Goal: Task Accomplishment & Management: Manage account settings

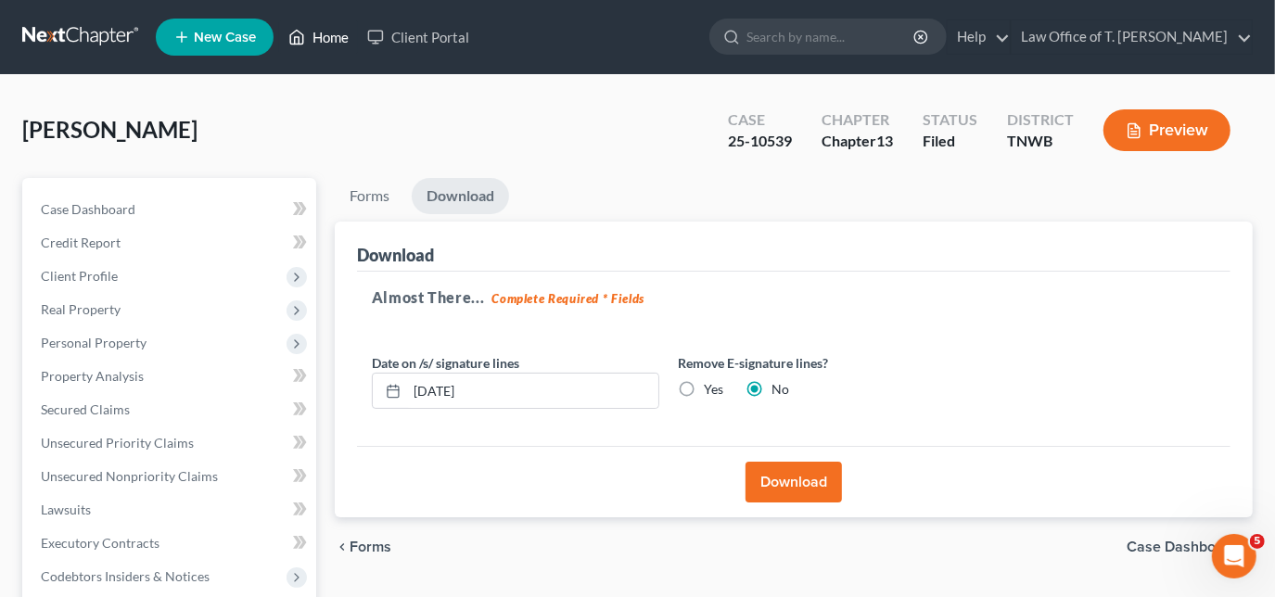
click at [334, 33] on link "Home" at bounding box center [318, 36] width 79 height 33
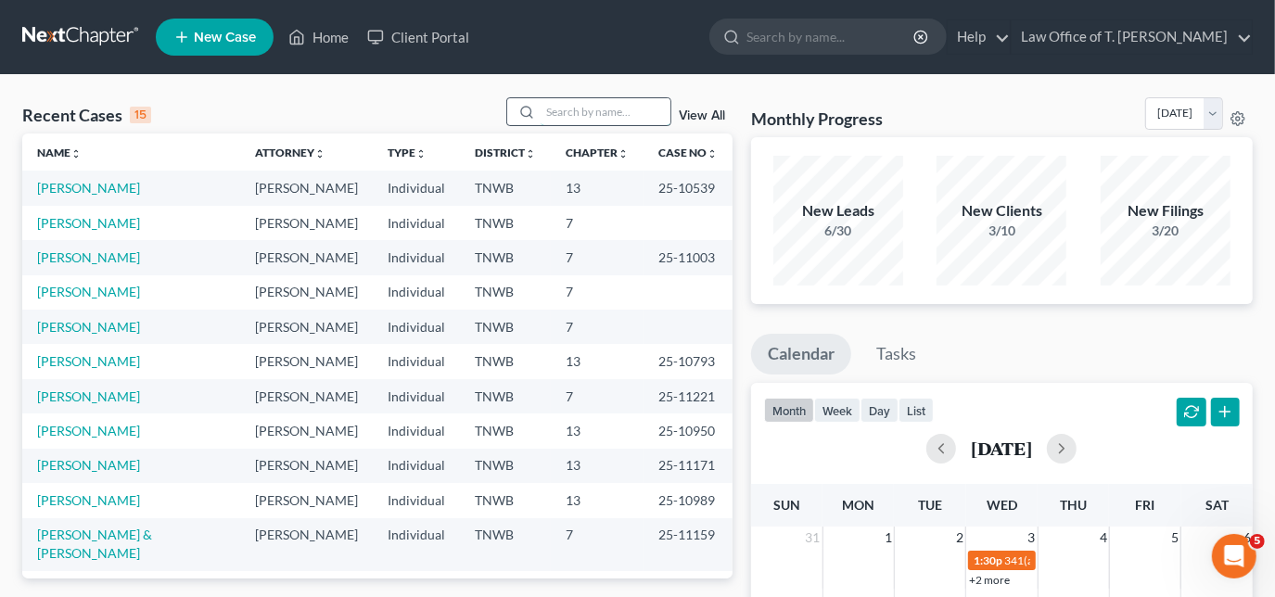
click at [557, 114] on input "search" at bounding box center [606, 111] width 130 height 27
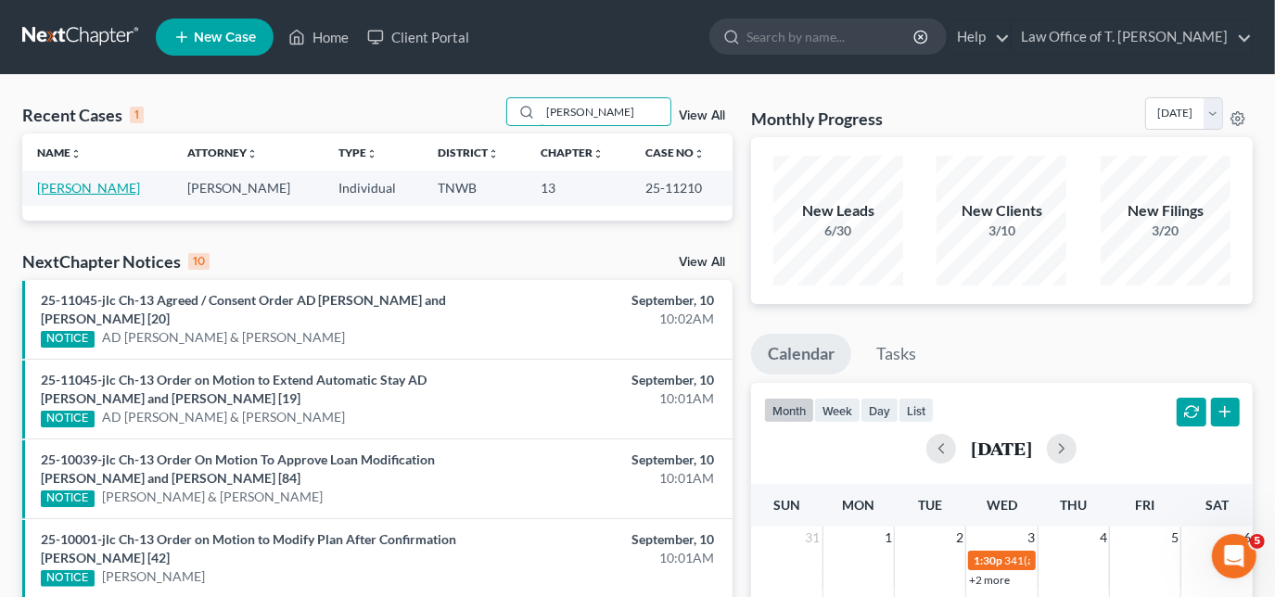
type input "[PERSON_NAME]"
click at [101, 193] on link "[PERSON_NAME]" at bounding box center [88, 188] width 103 height 16
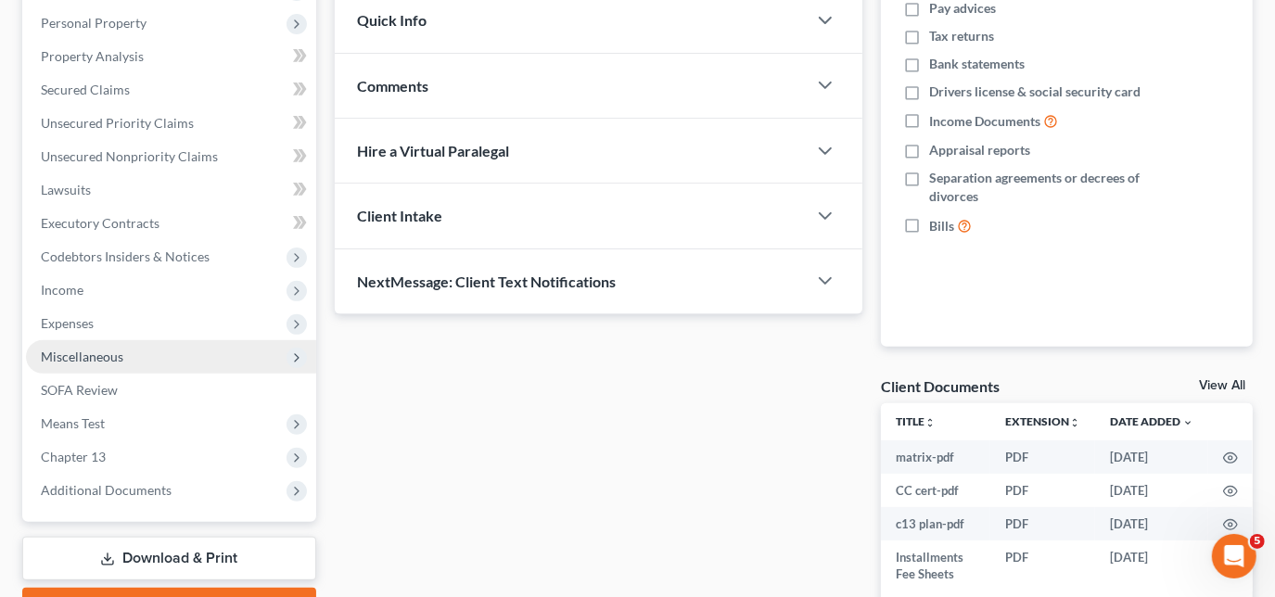
scroll to position [337, 0]
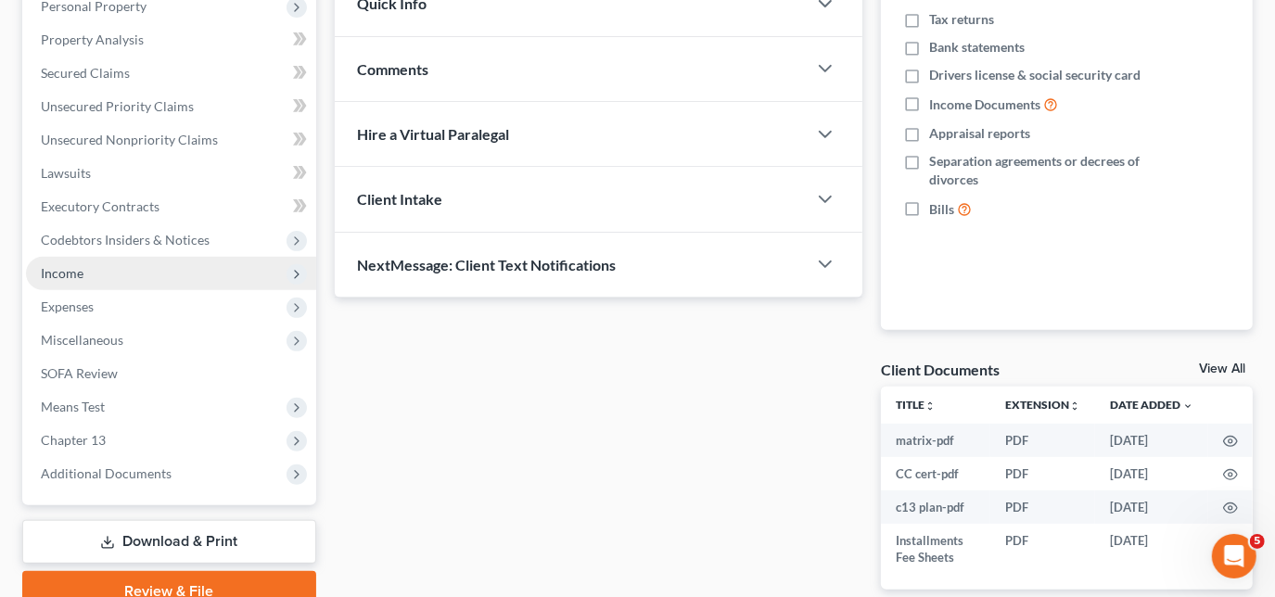
click at [82, 284] on span "Income" at bounding box center [171, 273] width 290 height 33
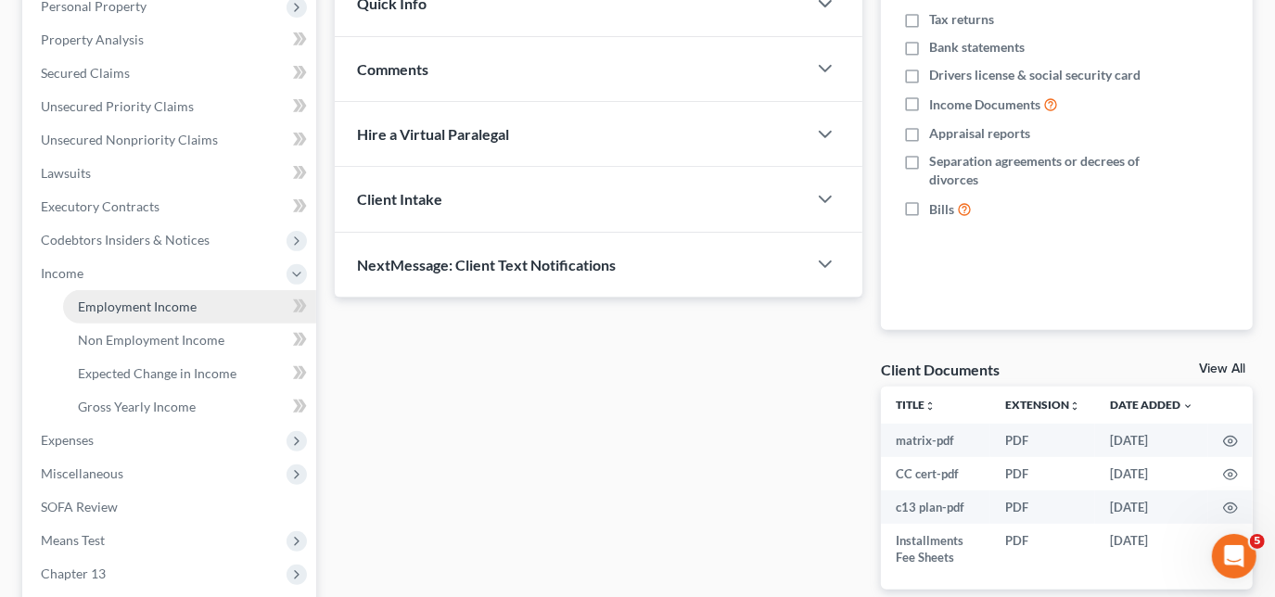
click at [123, 301] on span "Employment Income" at bounding box center [137, 307] width 119 height 16
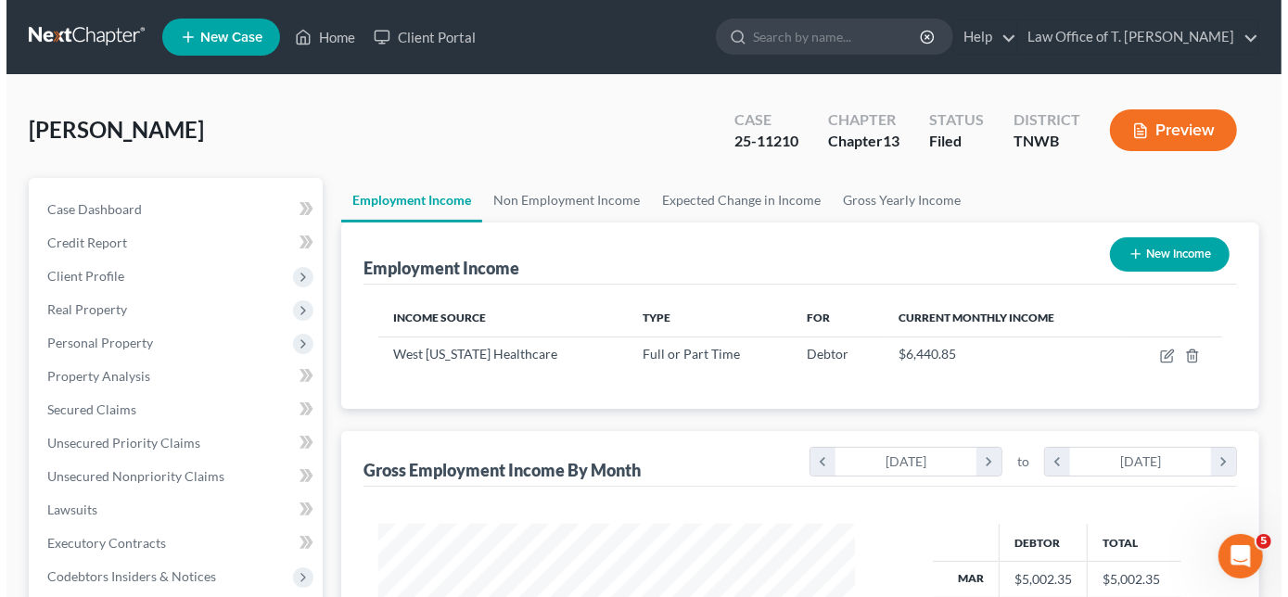
scroll to position [330, 514]
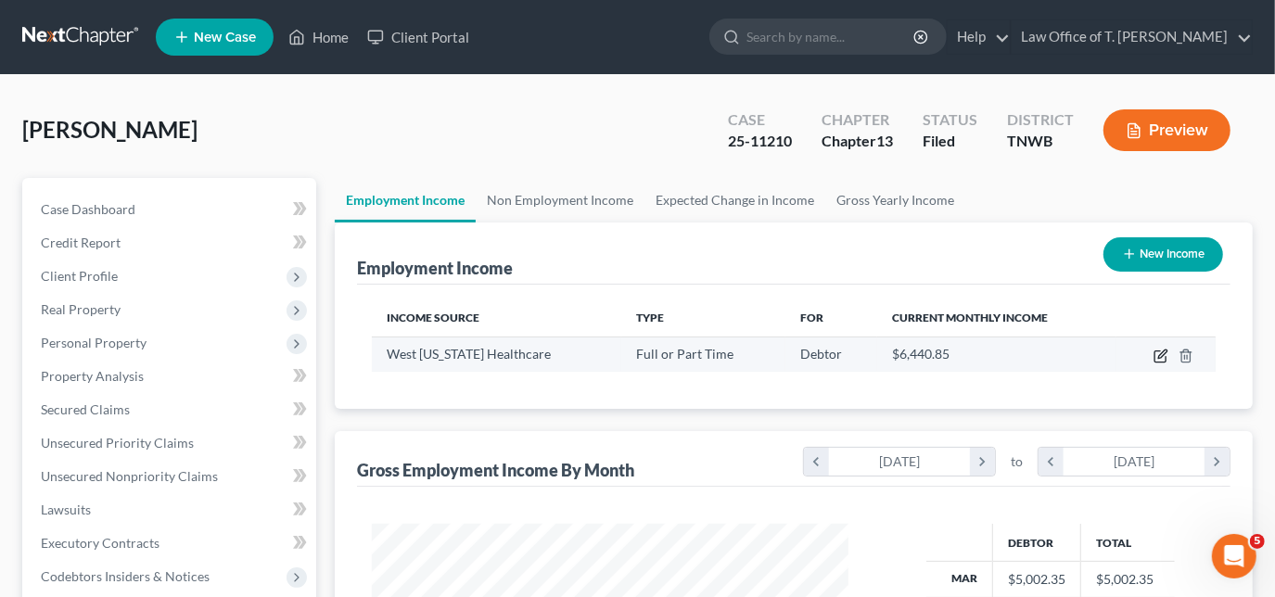
click at [1158, 355] on icon "button" at bounding box center [1161, 356] width 15 height 15
select select "0"
select select "44"
select select "2"
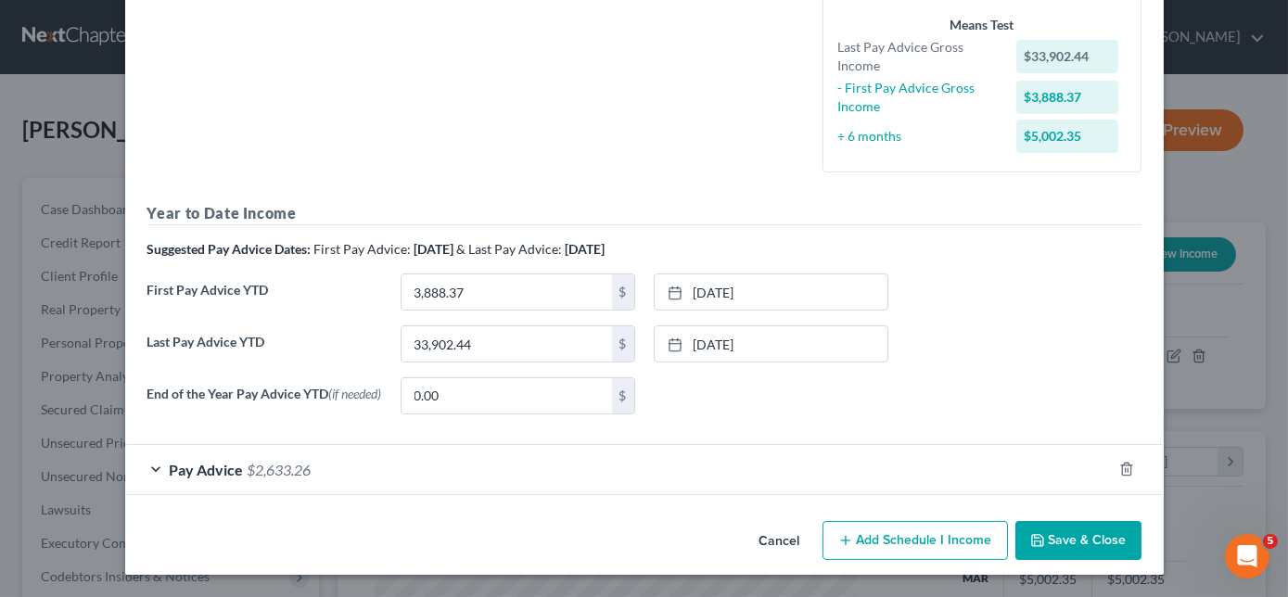
scroll to position [454, 0]
click at [160, 470] on div "Pay Advice $2,633.26" at bounding box center [618, 469] width 987 height 49
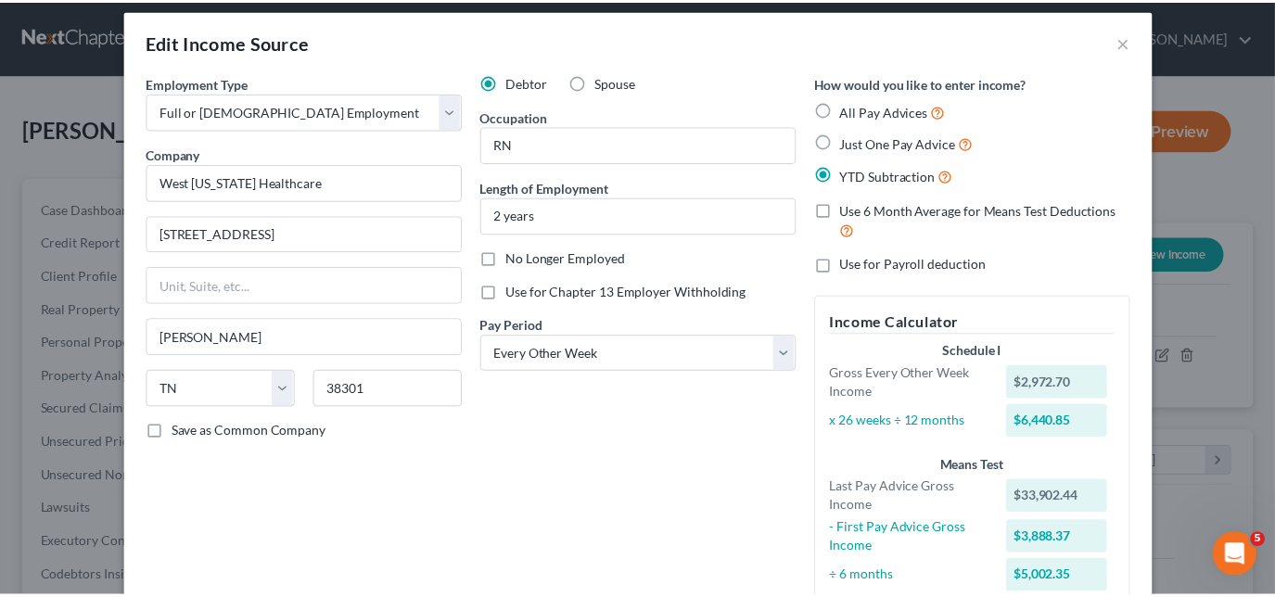
scroll to position [0, 0]
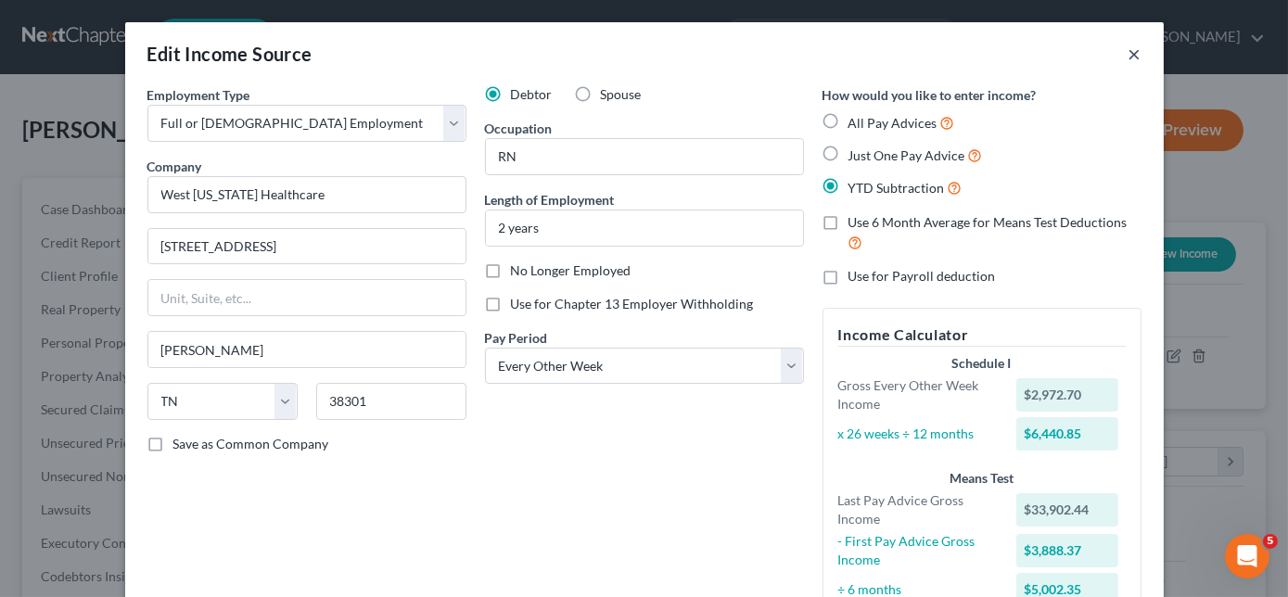
click at [1129, 58] on button "×" at bounding box center [1135, 54] width 13 height 22
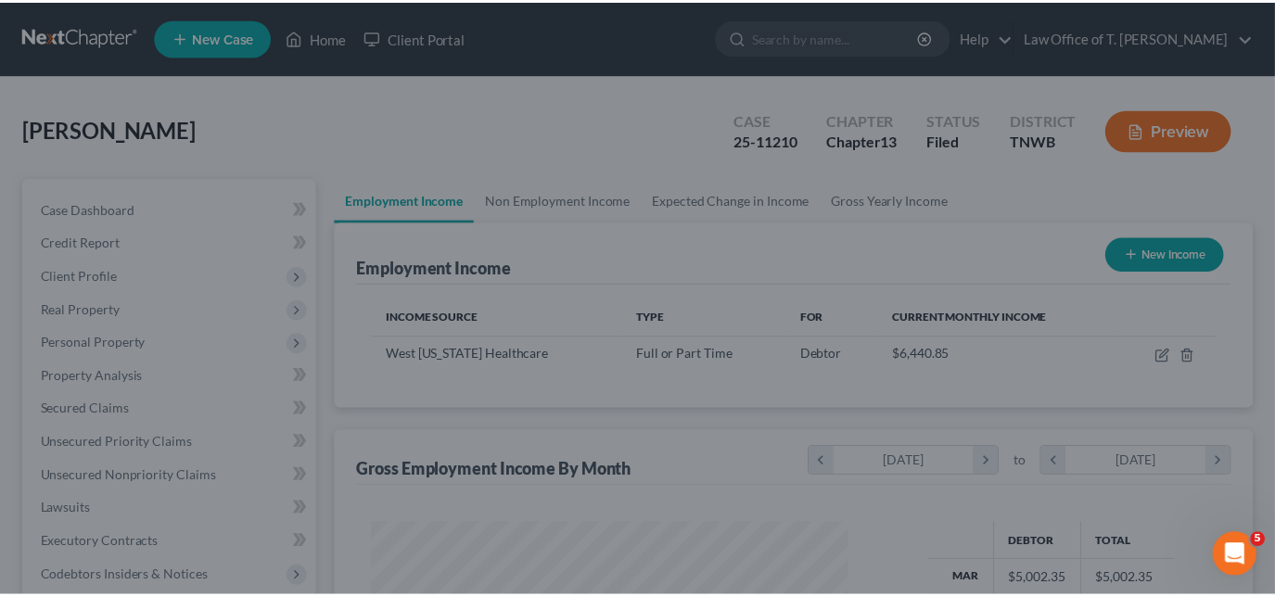
scroll to position [927180, 926996]
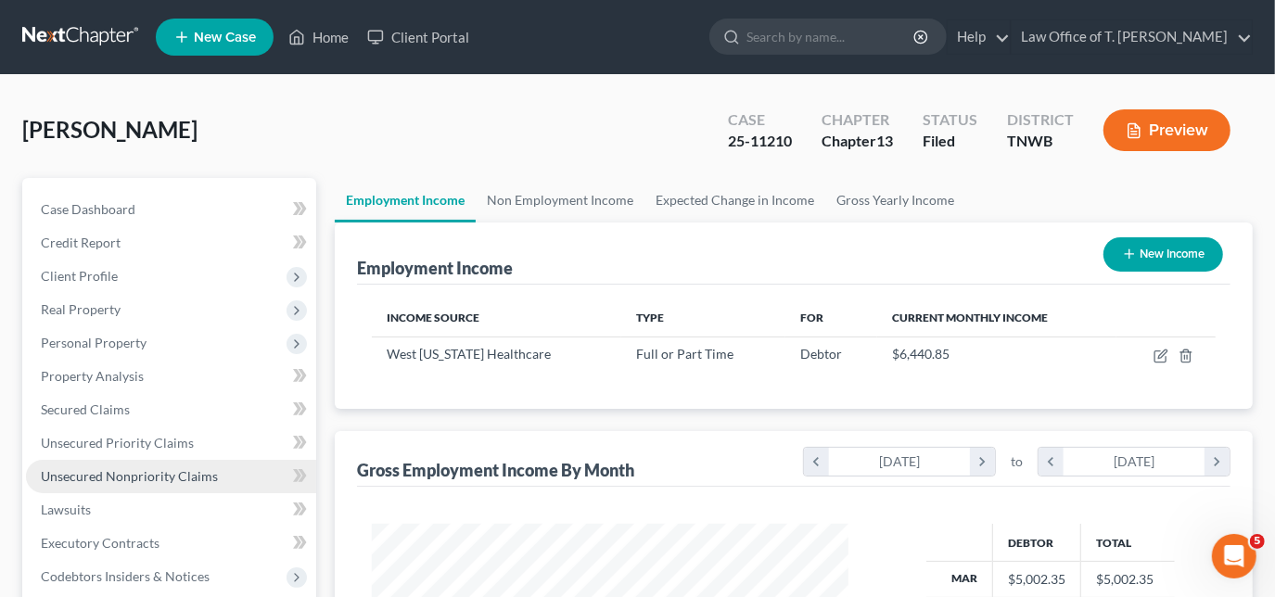
click at [135, 480] on span "Unsecured Nonpriority Claims" at bounding box center [129, 476] width 177 height 16
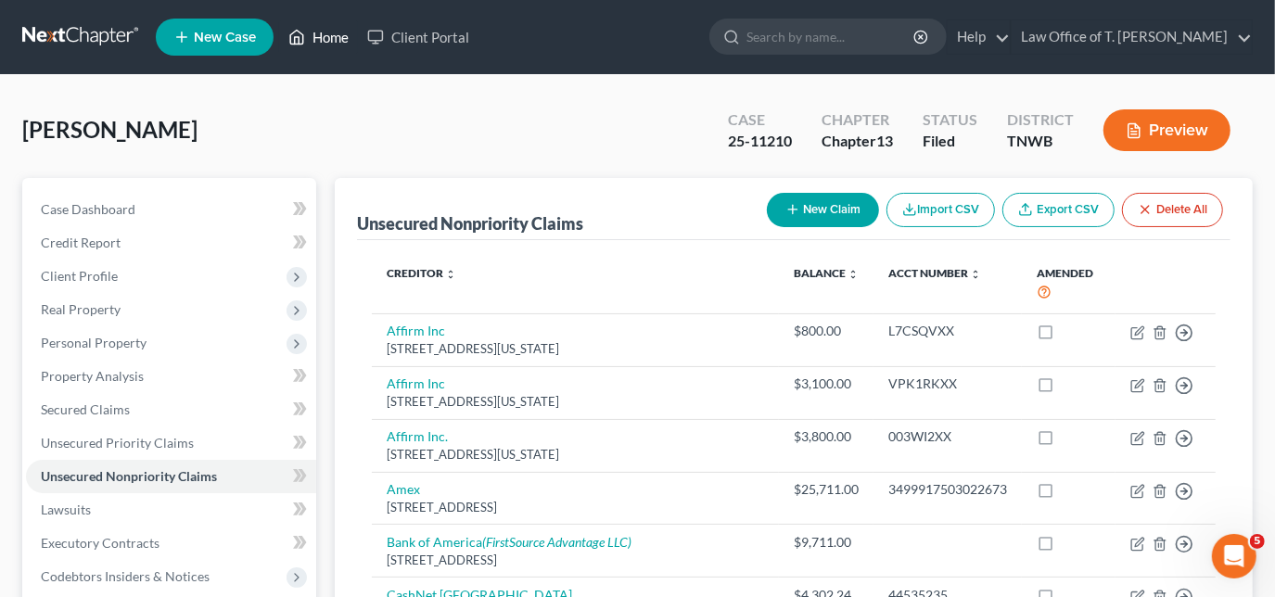
click at [314, 29] on link "Home" at bounding box center [318, 36] width 79 height 33
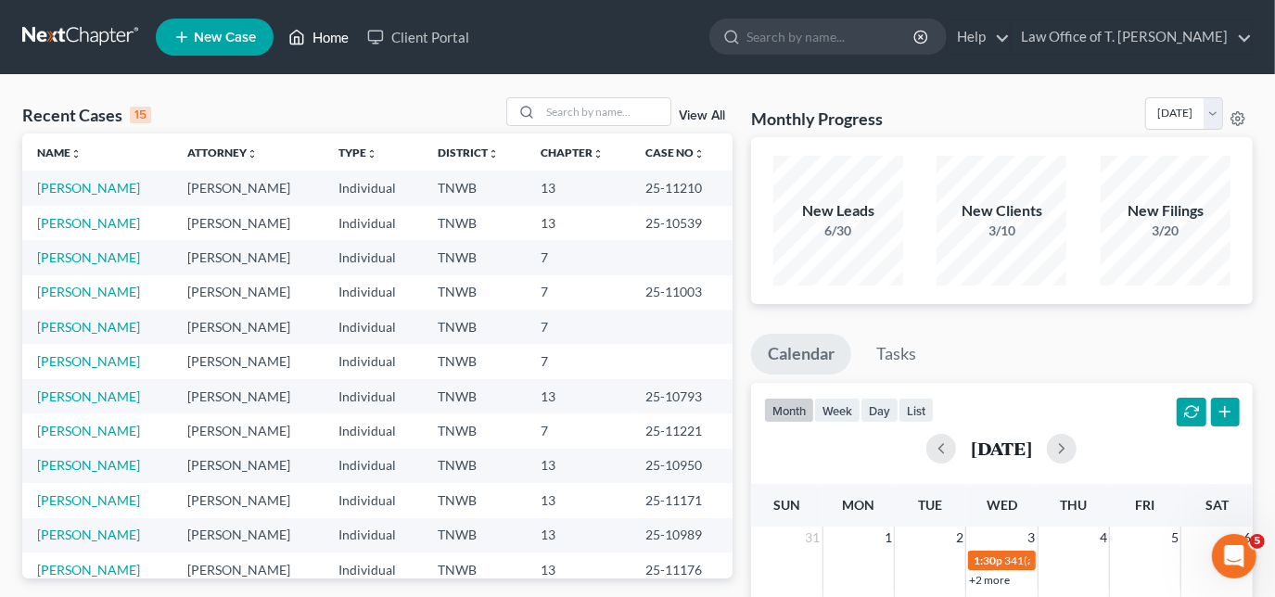
click at [341, 37] on link "Home" at bounding box center [318, 36] width 79 height 33
click at [568, 111] on input "search" at bounding box center [606, 111] width 130 height 27
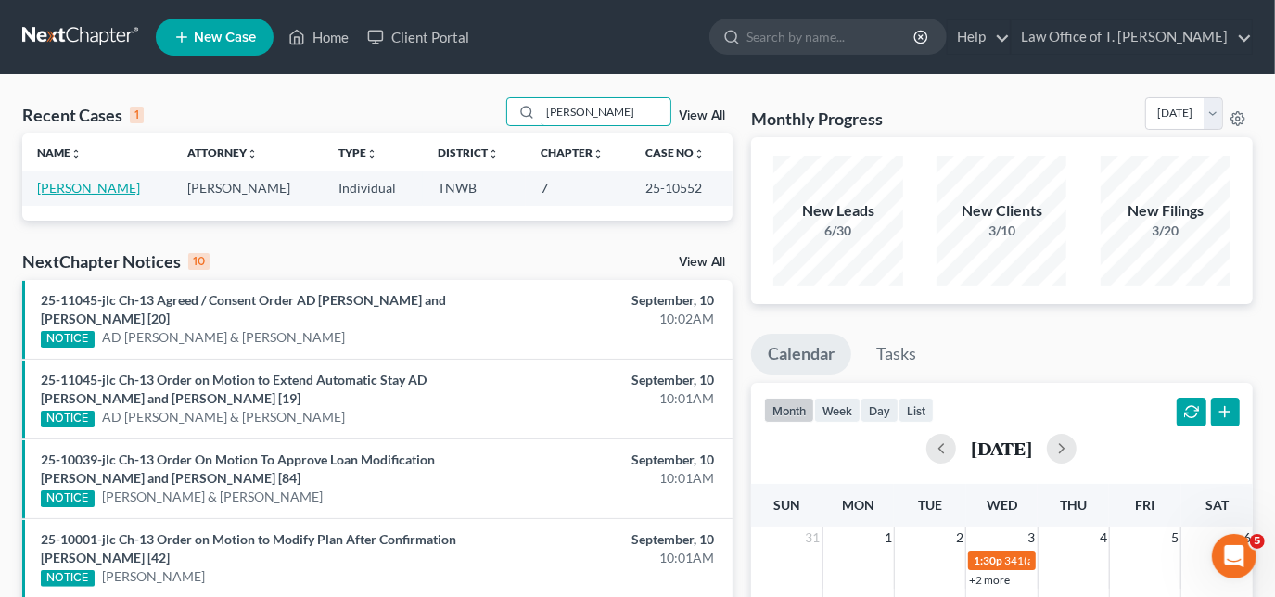
type input "[PERSON_NAME]"
click at [96, 193] on link "[PERSON_NAME]" at bounding box center [88, 188] width 103 height 16
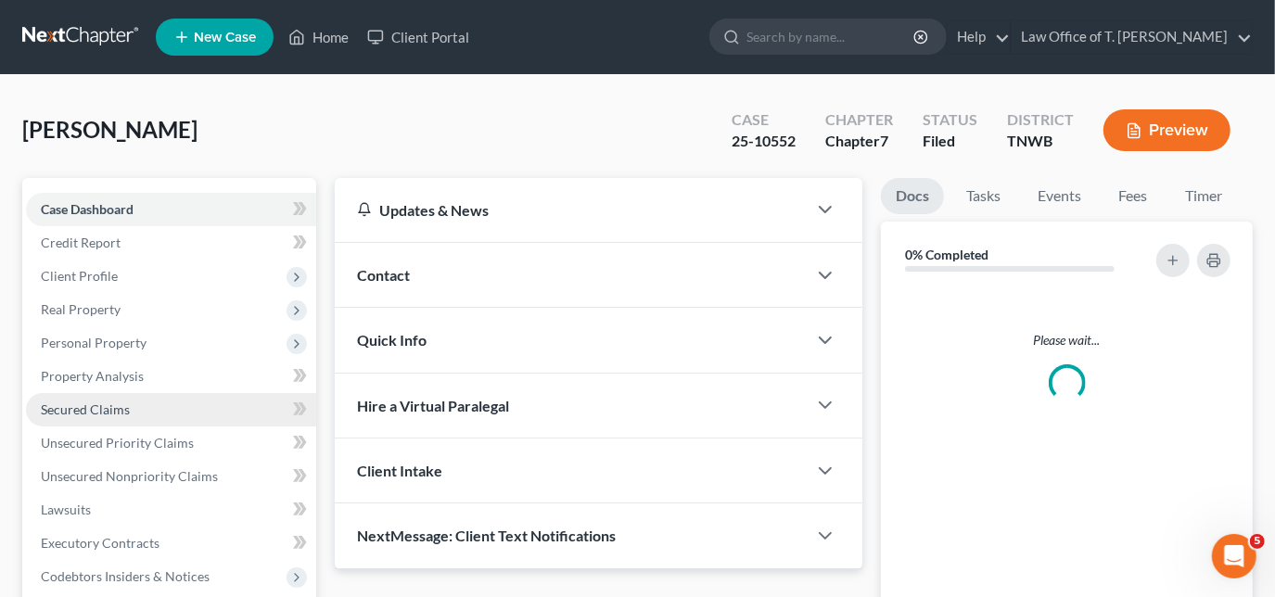
click at [114, 414] on span "Secured Claims" at bounding box center [85, 410] width 89 height 16
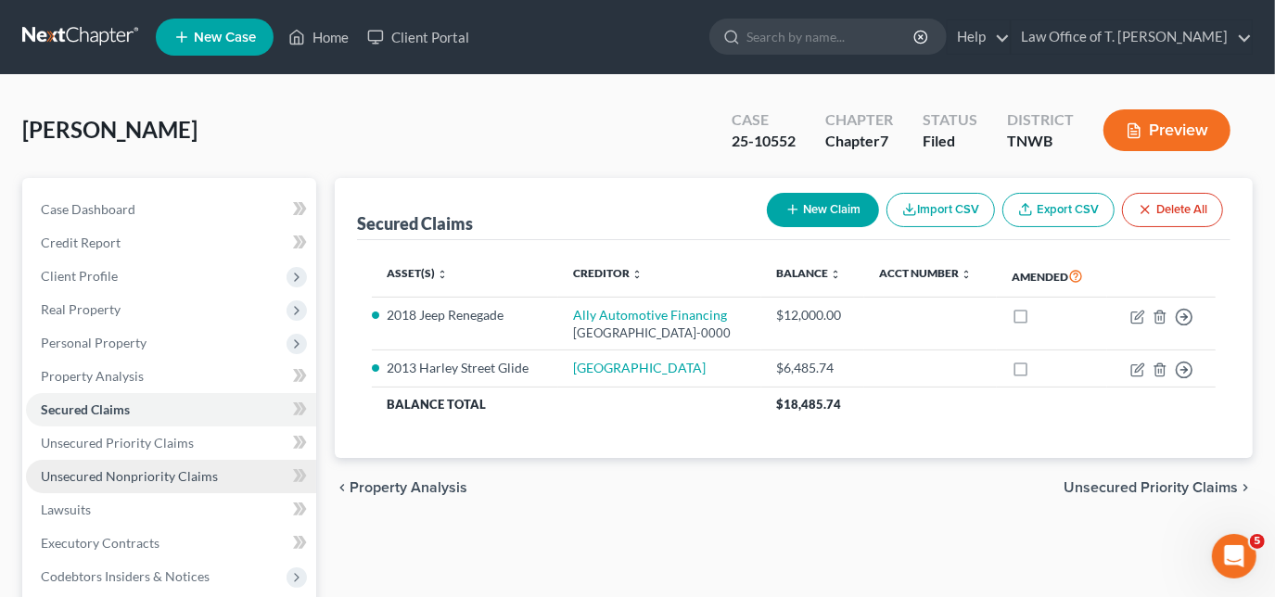
click at [160, 472] on span "Unsecured Nonpriority Claims" at bounding box center [129, 476] width 177 height 16
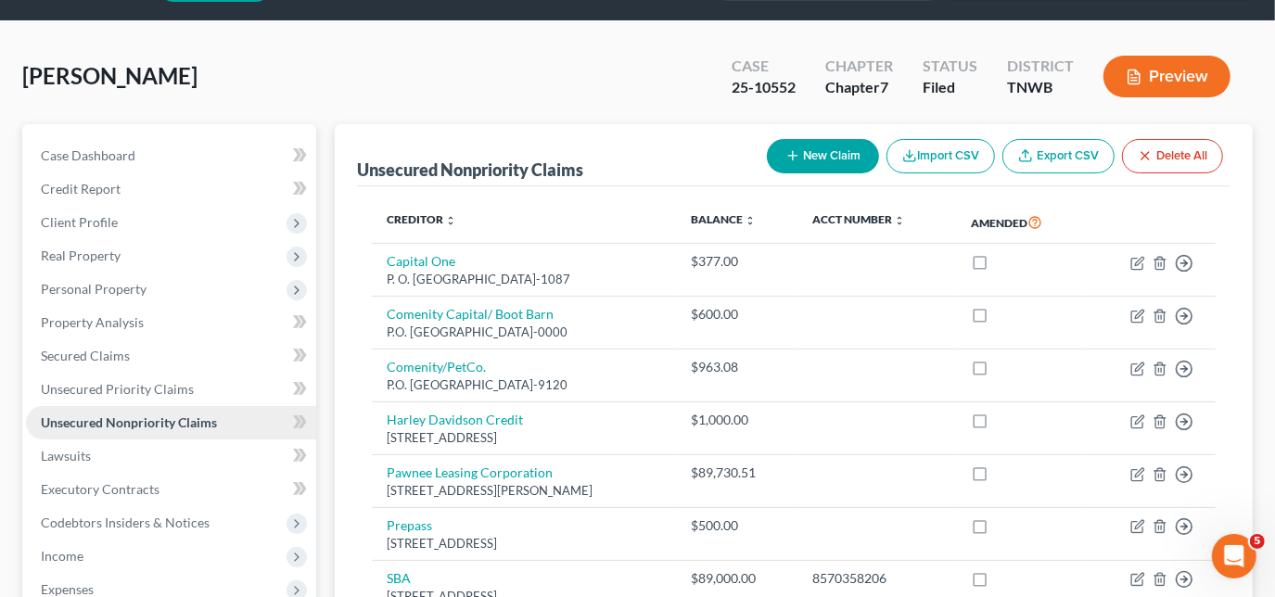
scroll to position [83, 0]
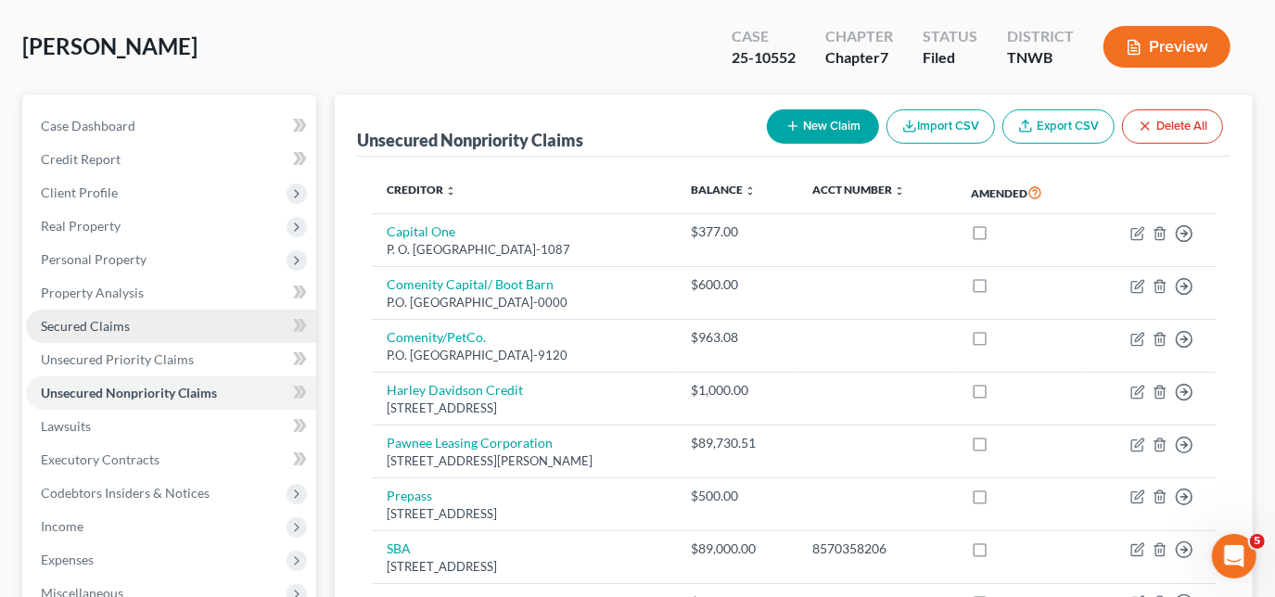
click at [101, 327] on span "Secured Claims" at bounding box center [85, 326] width 89 height 16
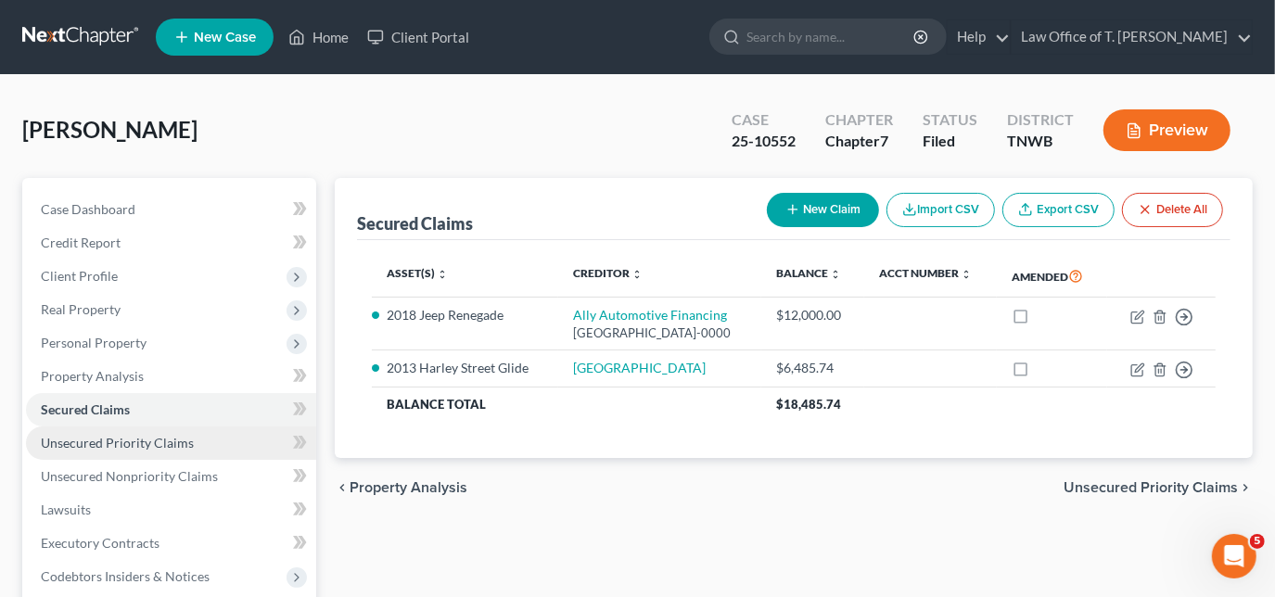
click at [158, 441] on span "Unsecured Priority Claims" at bounding box center [117, 443] width 153 height 16
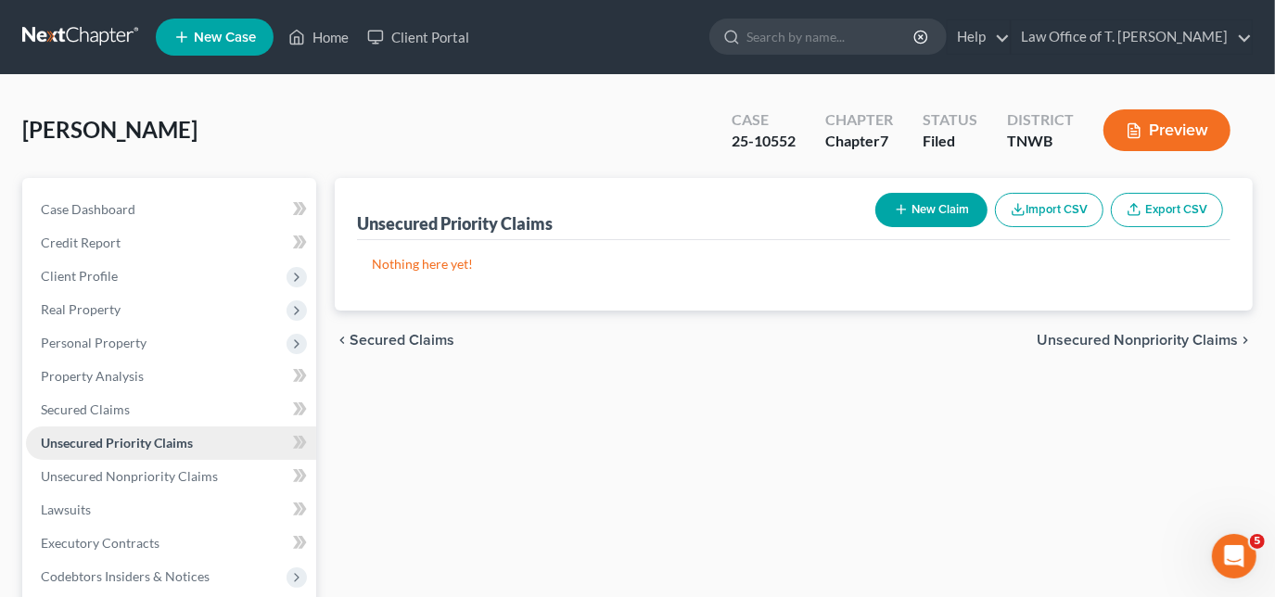
scroll to position [83, 0]
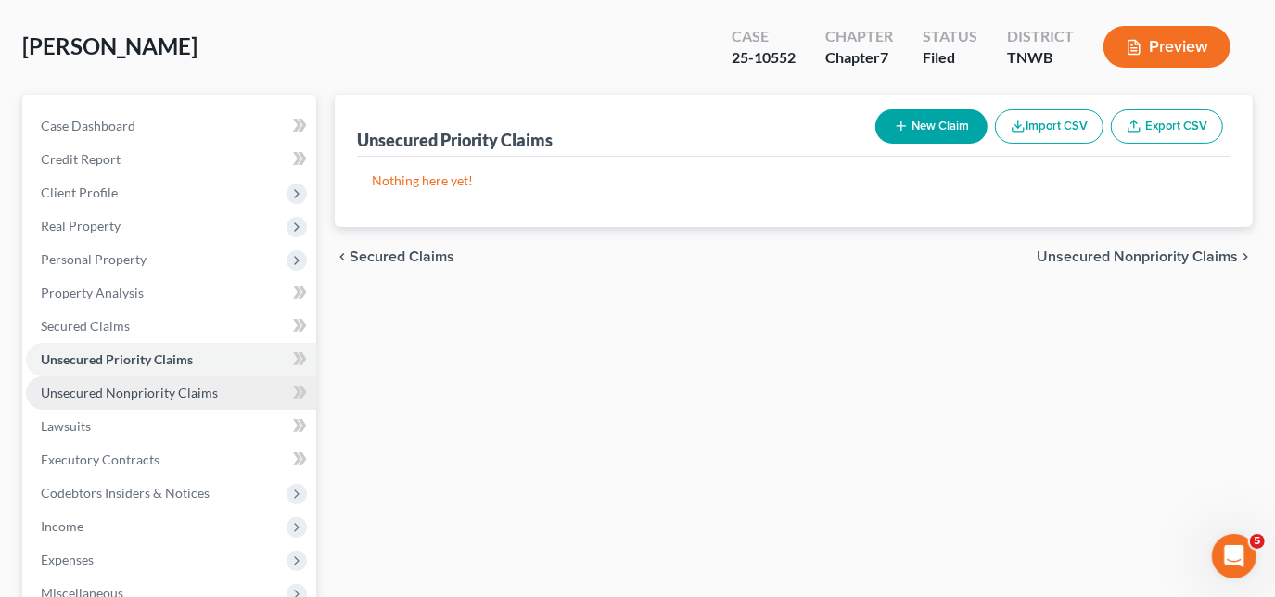
click at [150, 390] on span "Unsecured Nonpriority Claims" at bounding box center [129, 393] width 177 height 16
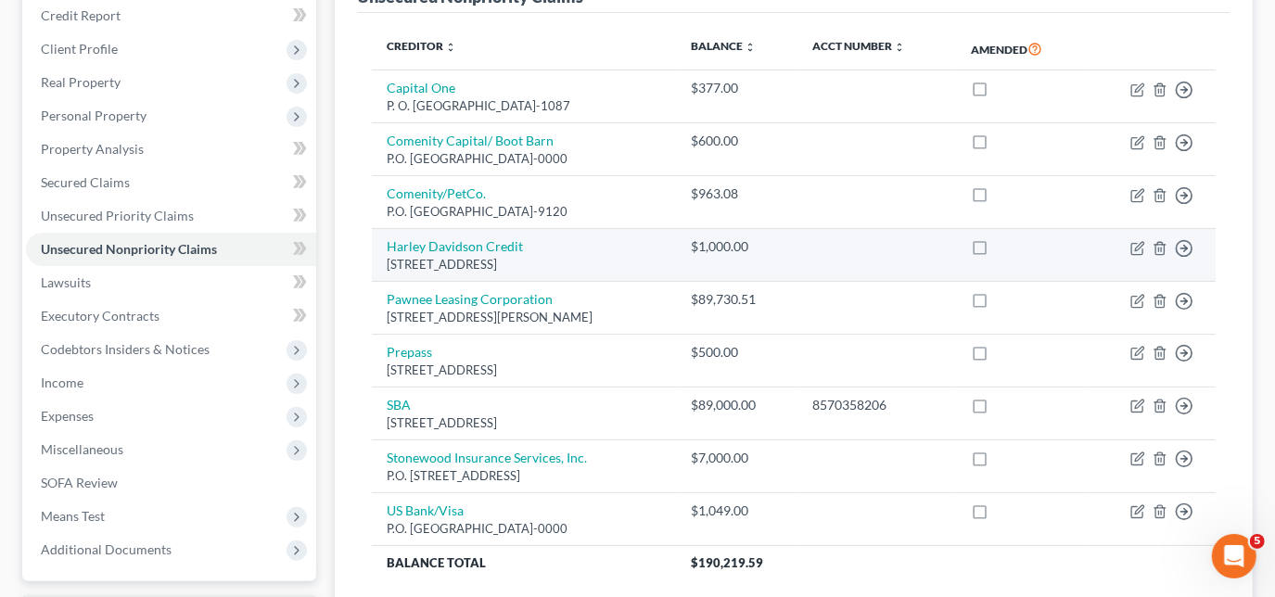
scroll to position [252, 0]
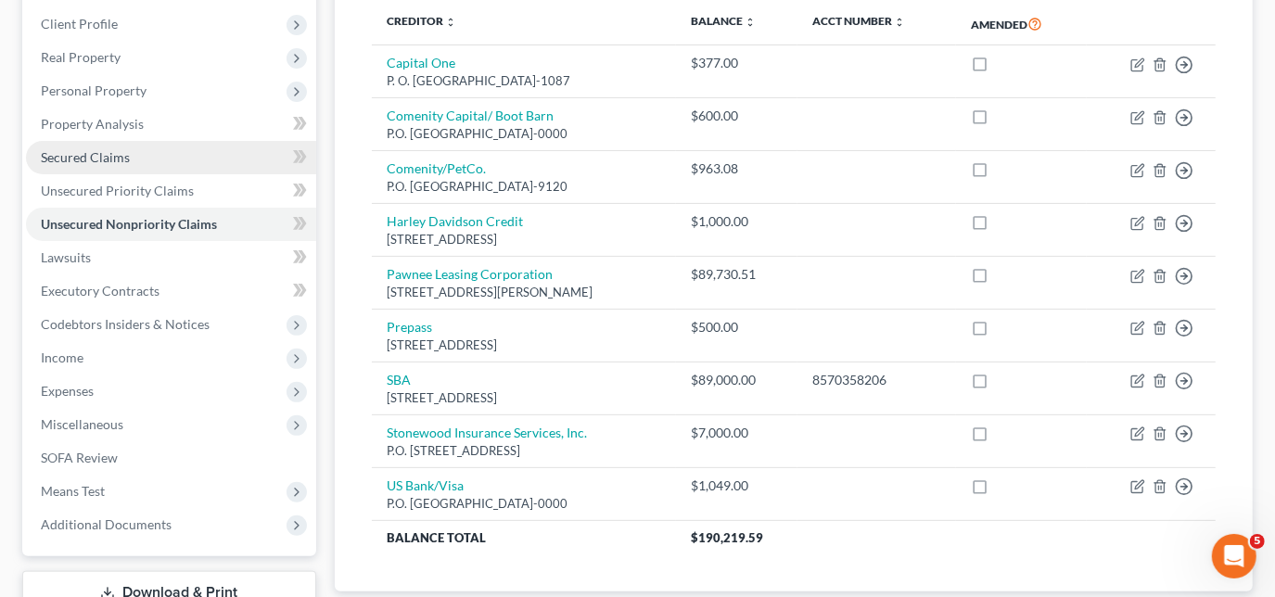
click at [102, 165] on link "Secured Claims" at bounding box center [171, 157] width 290 height 33
